Goal: Check status: Check status

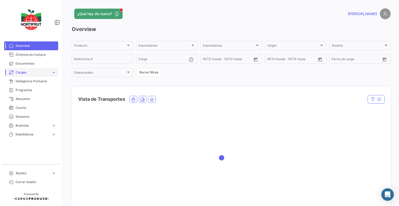
click at [37, 70] on span "Cargas" at bounding box center [33, 72] width 34 height 5
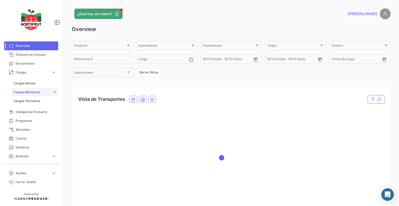
drag, startPoint x: 35, startPoint y: 93, endPoint x: 45, endPoint y: 92, distance: 9.4
click at [36, 92] on span "Cargas Marítimas" at bounding box center [27, 92] width 26 height 5
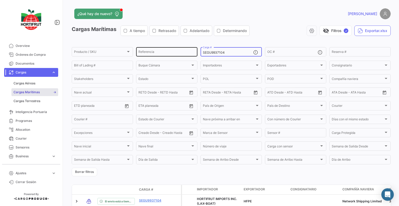
drag, startPoint x: 235, startPoint y: 52, endPoint x: 169, endPoint y: 52, distance: 65.5
click at [0, 0] on div "Producto / SKU Producto / SKU Referencia SEGU9937104 Carga # OC # Reserva # Bil…" at bounding box center [0, 0] width 0 height 0
paste input "ZLU930006"
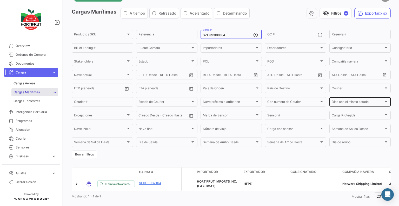
scroll to position [30, 0]
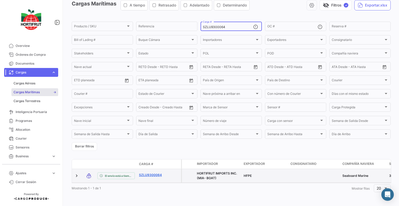
type input "SZLU9300064"
click at [146, 172] on link "SZLU9300064" at bounding box center [152, 174] width 27 height 5
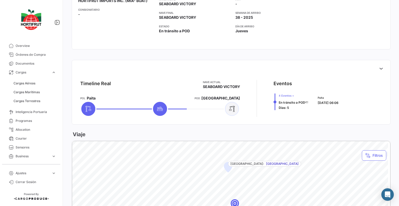
scroll to position [130, 0]
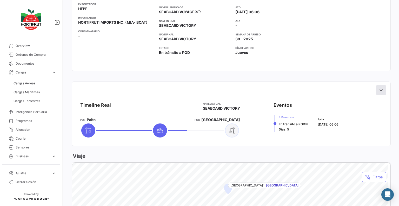
click at [379, 89] on icon at bounding box center [381, 89] width 5 height 5
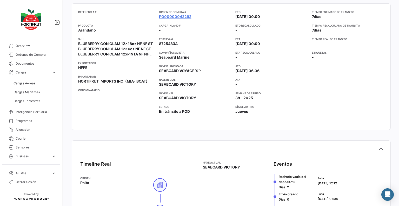
scroll to position [52, 0]
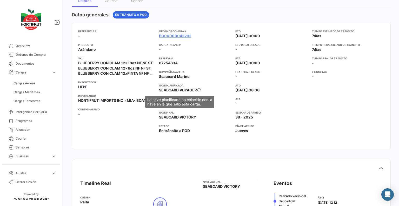
click at [199, 90] on icon at bounding box center [199, 90] width 4 height 4
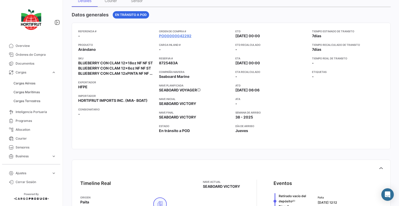
click at [199, 90] on icon at bounding box center [199, 90] width 4 height 4
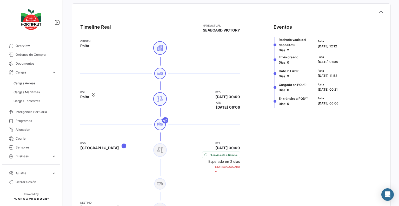
scroll to position [182, 0]
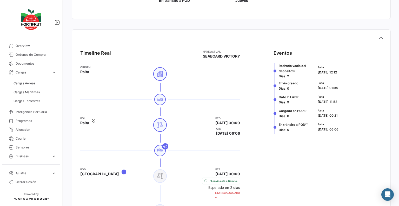
drag, startPoint x: 236, startPoint y: 57, endPoint x: 198, endPoint y: 55, distance: 38.3
click at [198, 55] on div "Timeline Real Nave actual SEABOARD VICTORY Origen Paita [PERSON_NAME] ETD [DATE…" at bounding box center [231, 146] width 311 height 203
copy span "SEABOARD VICTORY"
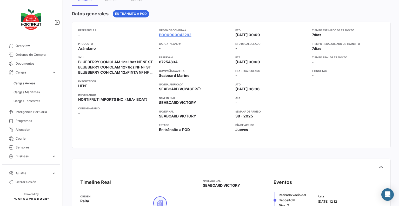
scroll to position [26, 0]
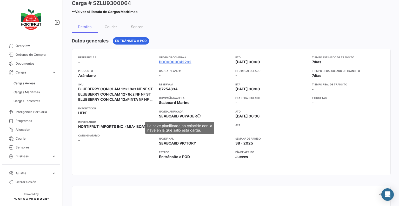
click at [190, 114] on span "SEABOARD VOYAGER" at bounding box center [178, 116] width 38 height 4
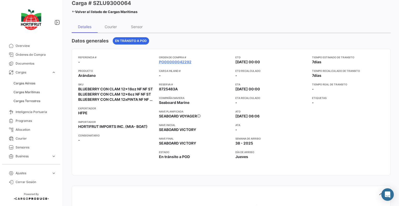
drag, startPoint x: 196, startPoint y: 143, endPoint x: 158, endPoint y: 144, distance: 38.8
click at [158, 144] on div "Referencia # - Producto Arándano SKU BLUEBERRY CON CLAM 12x18oz NF NF ST BLUEBE…" at bounding box center [231, 111] width 306 height 113
copy span "SEABOARD VICTORY"
